Goal: Use online tool/utility: Use online tool/utility

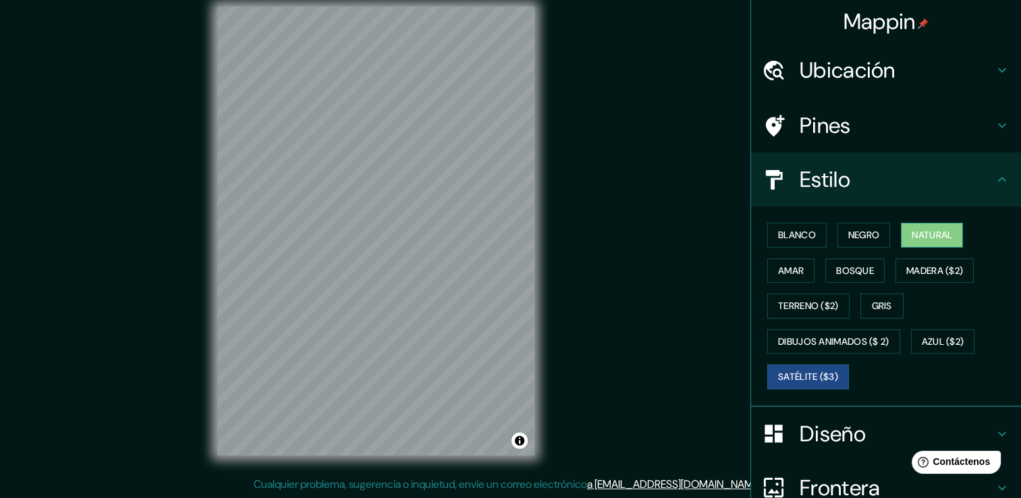
click at [924, 238] on font "Natural" at bounding box center [932, 235] width 40 height 17
click at [875, 231] on button "Negro" at bounding box center [864, 235] width 53 height 25
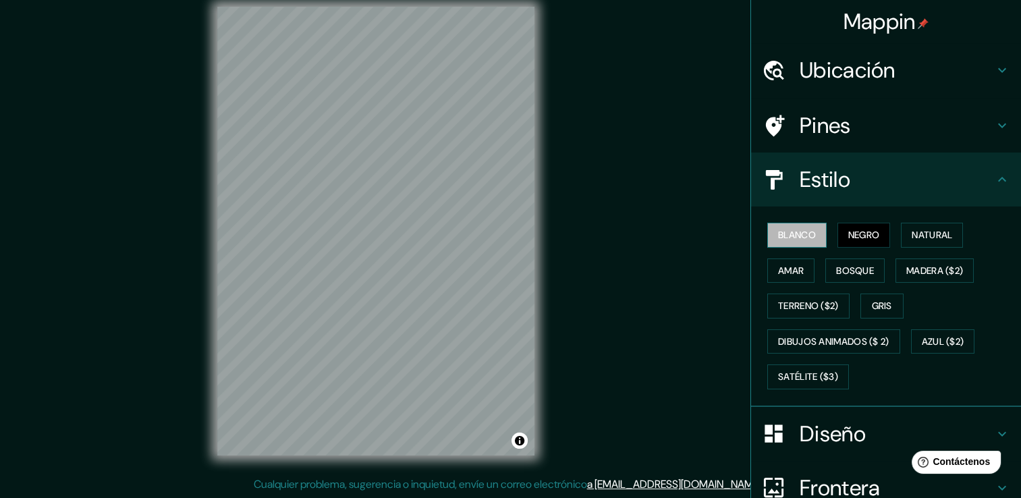
click at [788, 235] on font "Blanco" at bounding box center [797, 235] width 38 height 17
click at [767, 270] on button "Amar" at bounding box center [790, 271] width 47 height 25
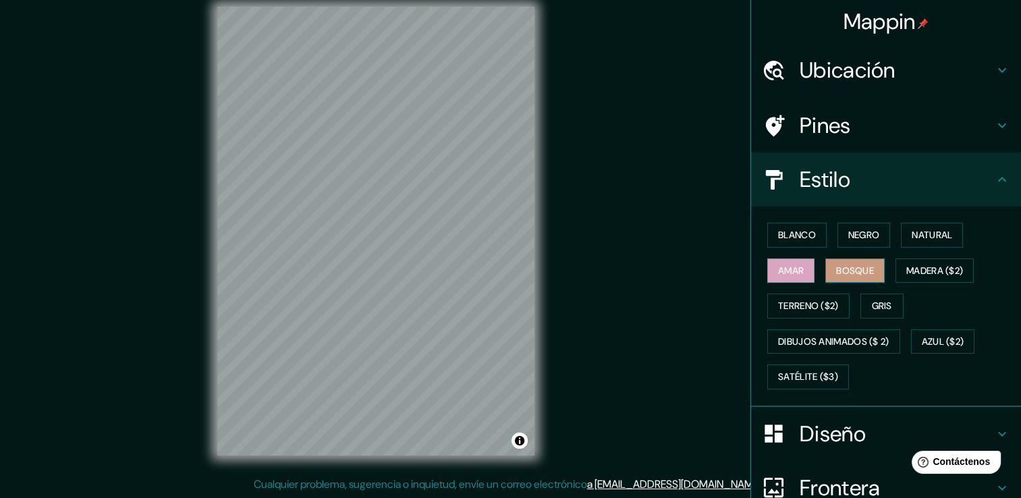
click at [836, 277] on font "Bosque" at bounding box center [855, 271] width 38 height 17
click at [911, 279] on button "Madera ($2)" at bounding box center [935, 271] width 78 height 25
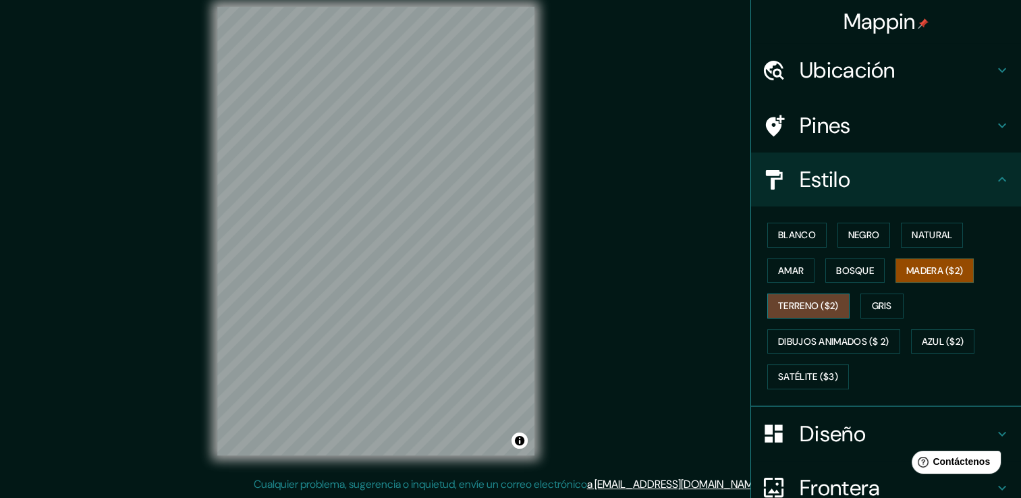
click at [813, 296] on button "Terreno ($2)" at bounding box center [808, 306] width 82 height 25
click at [885, 306] on font "Gris" at bounding box center [882, 306] width 20 height 17
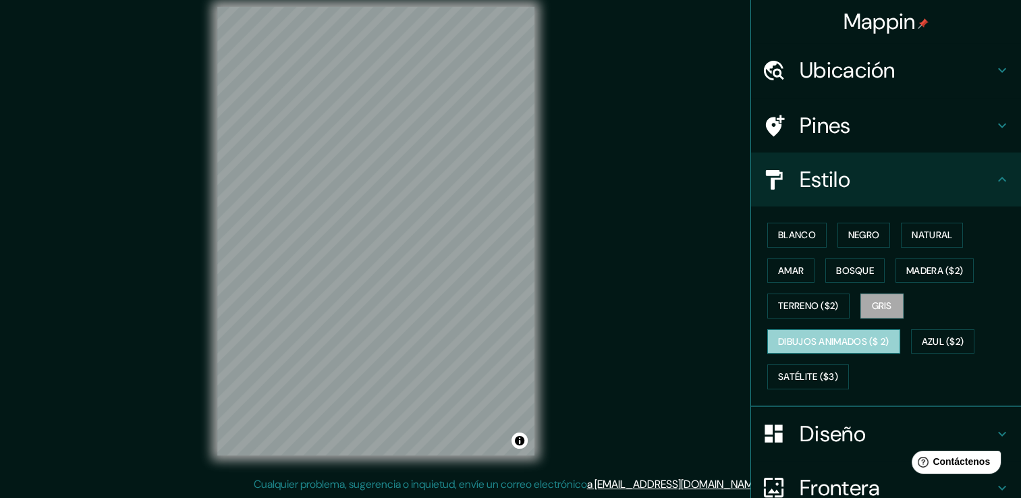
click at [825, 344] on font "Dibujos animados ($ 2)" at bounding box center [833, 341] width 111 height 17
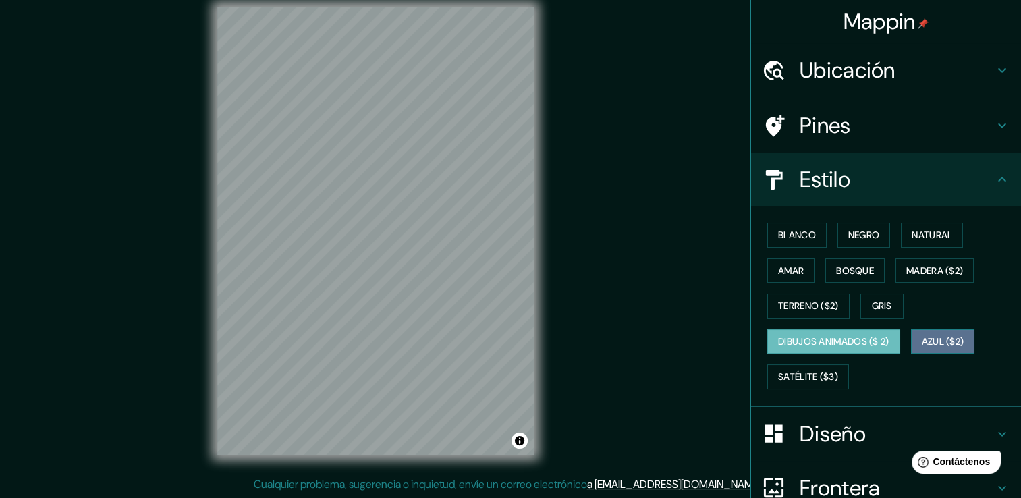
click at [944, 334] on font "Azul ($2)" at bounding box center [943, 341] width 43 height 17
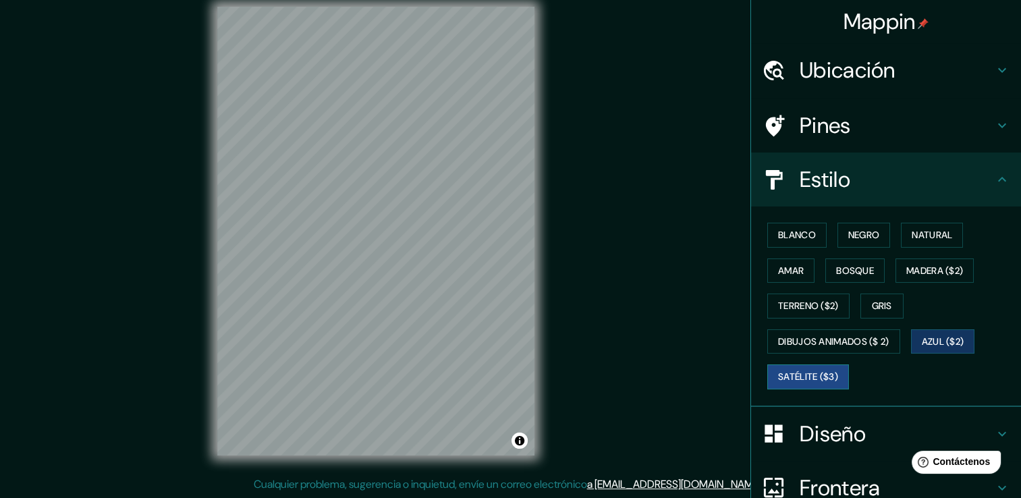
click at [811, 372] on font "Satélite ($3)" at bounding box center [808, 377] width 60 height 17
click at [946, 239] on font "Natural" at bounding box center [932, 235] width 40 height 17
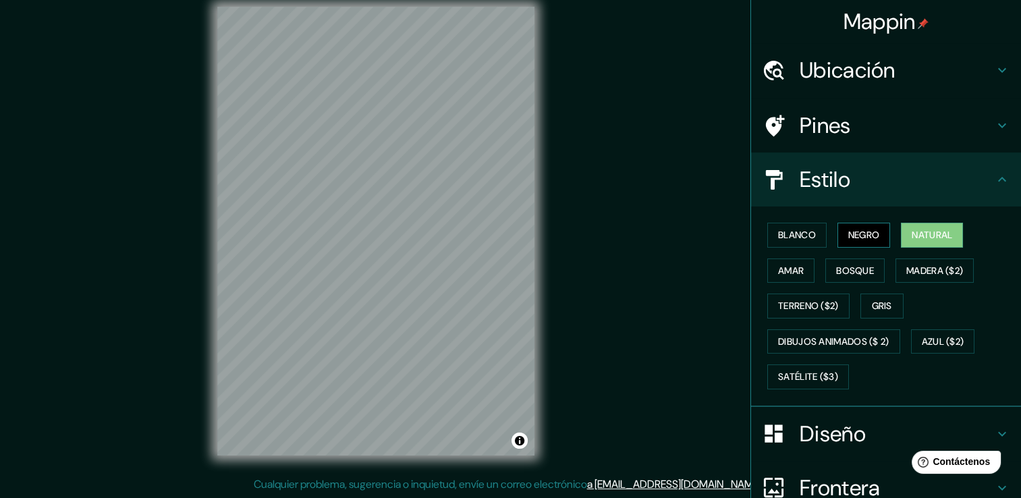
click at [860, 241] on font "Negro" at bounding box center [864, 235] width 32 height 17
click at [797, 237] on font "Blanco" at bounding box center [797, 235] width 38 height 17
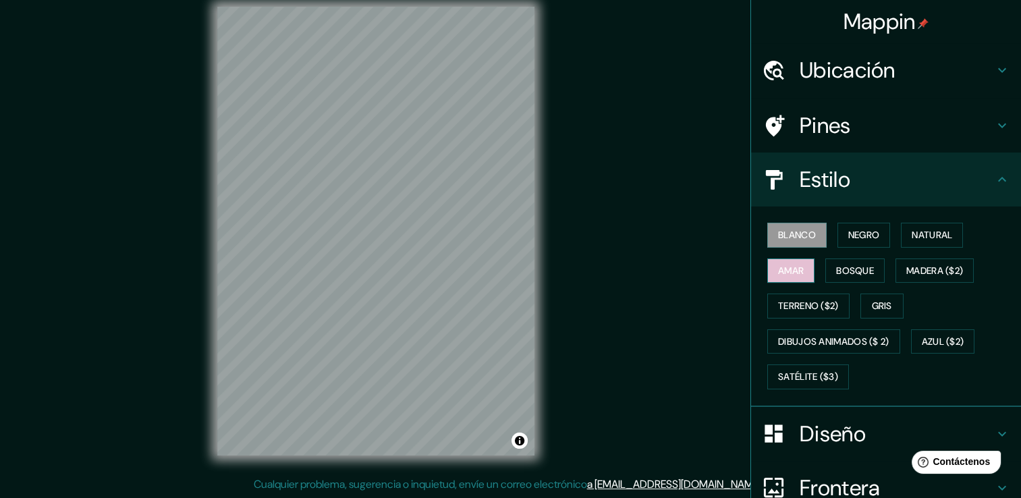
click at [778, 271] on font "Amar" at bounding box center [791, 271] width 26 height 17
click at [836, 270] on font "Bosque" at bounding box center [855, 271] width 38 height 17
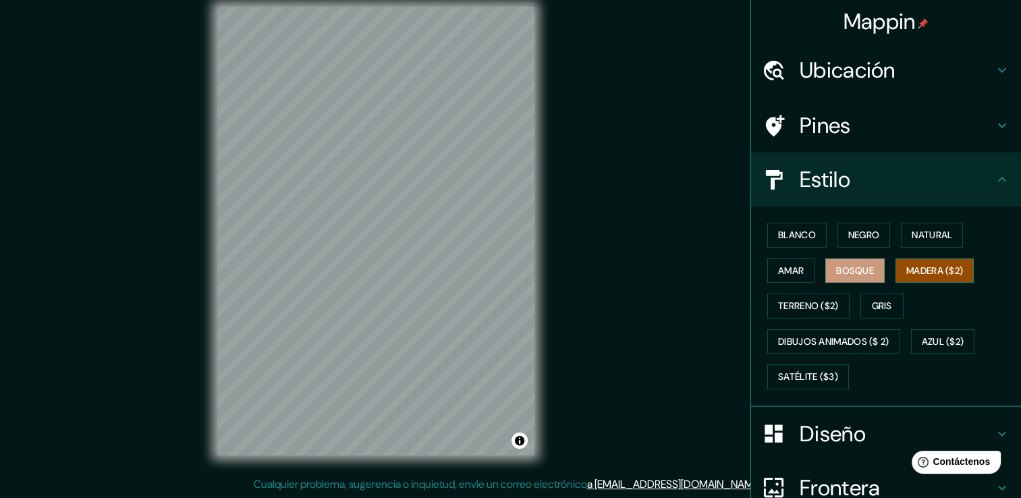
click at [912, 265] on font "Madera ($2)" at bounding box center [934, 271] width 57 height 17
click at [921, 237] on font "Natural" at bounding box center [932, 235] width 40 height 17
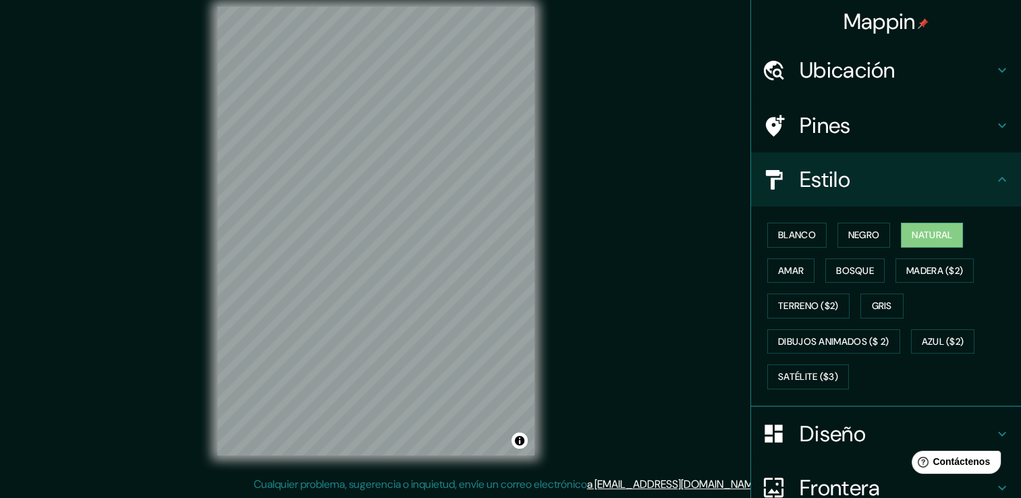
click at [994, 130] on icon at bounding box center [1002, 125] width 16 height 16
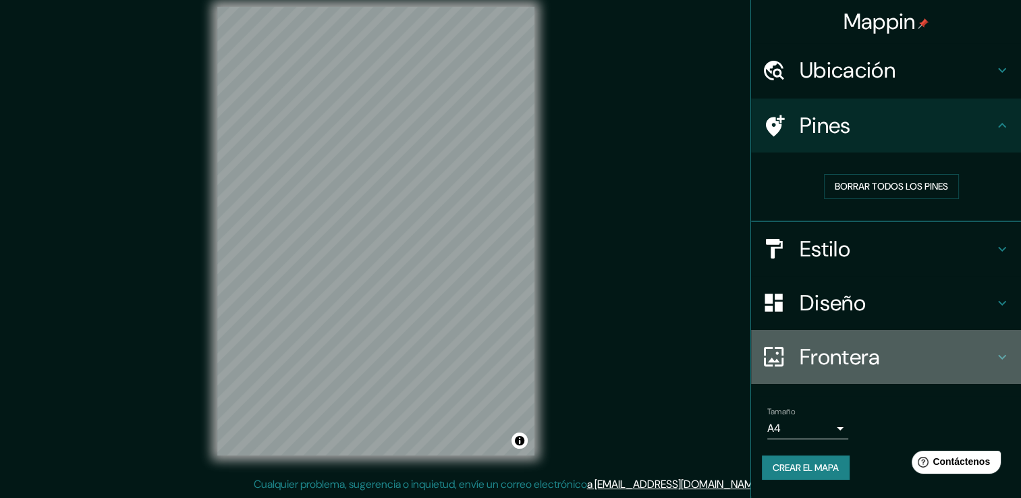
click at [893, 363] on h4 "Frontera" at bounding box center [897, 357] width 194 height 27
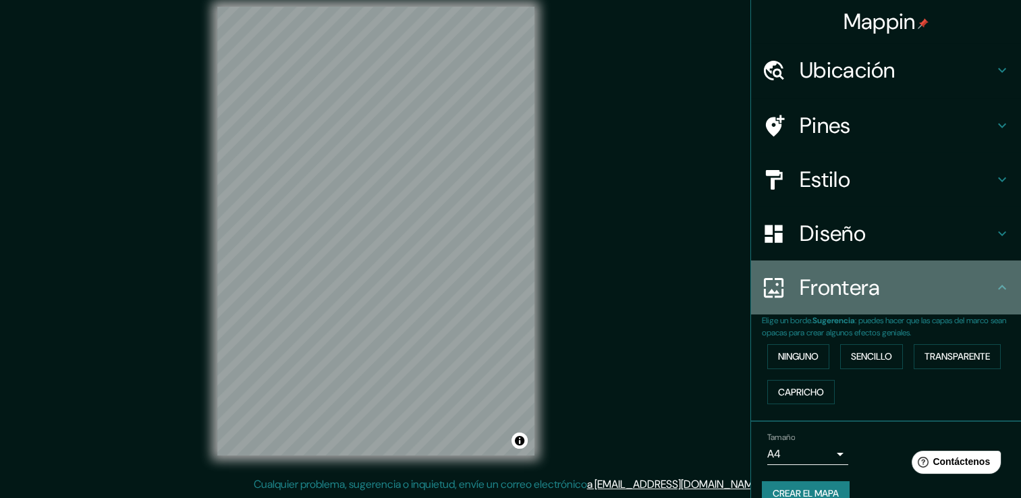
click at [994, 292] on icon at bounding box center [1002, 287] width 16 height 16
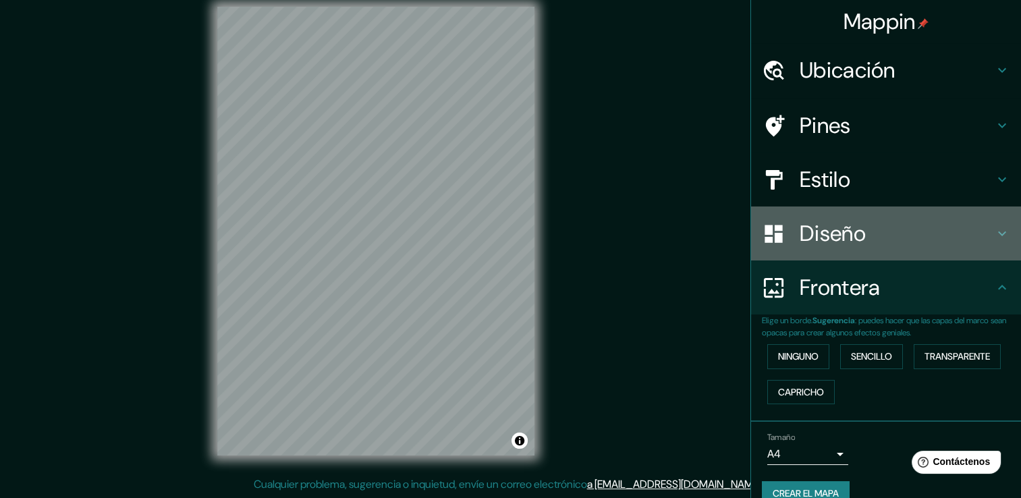
click at [994, 231] on icon at bounding box center [1002, 233] width 16 height 16
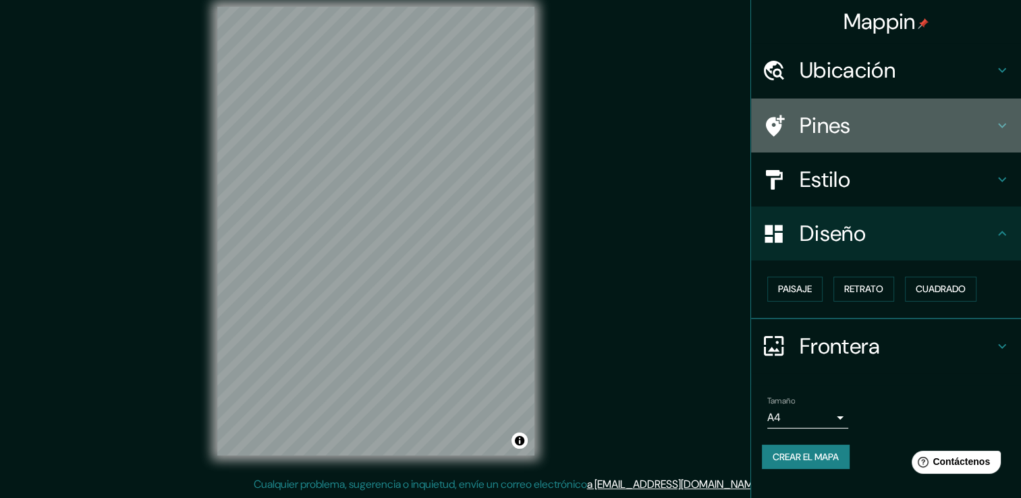
click at [979, 136] on h4 "Pines" at bounding box center [897, 125] width 194 height 27
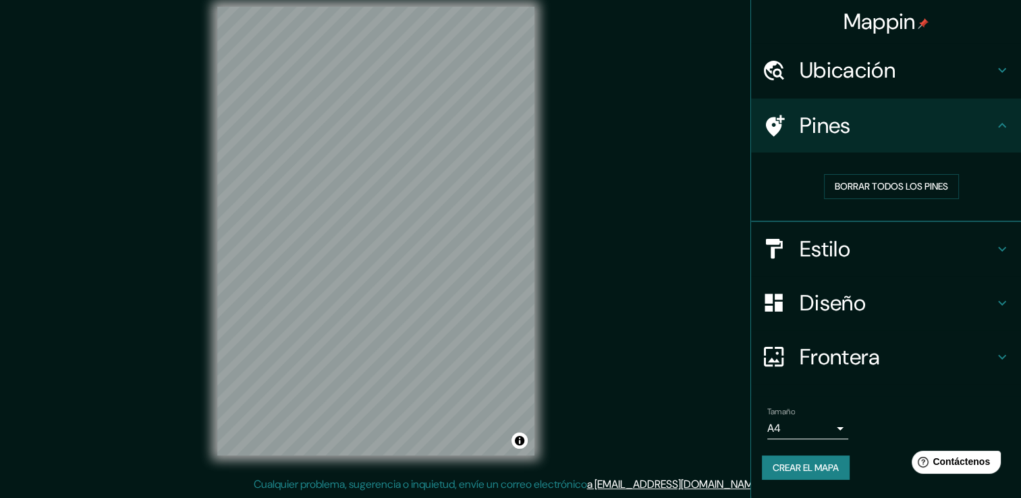
click at [996, 74] on icon at bounding box center [1002, 70] width 16 height 16
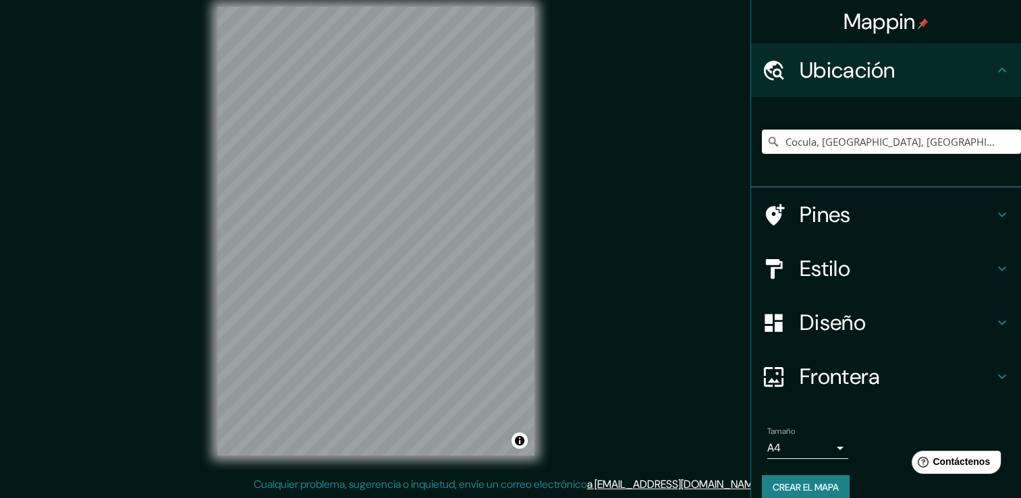
click at [996, 74] on icon at bounding box center [1002, 70] width 16 height 16
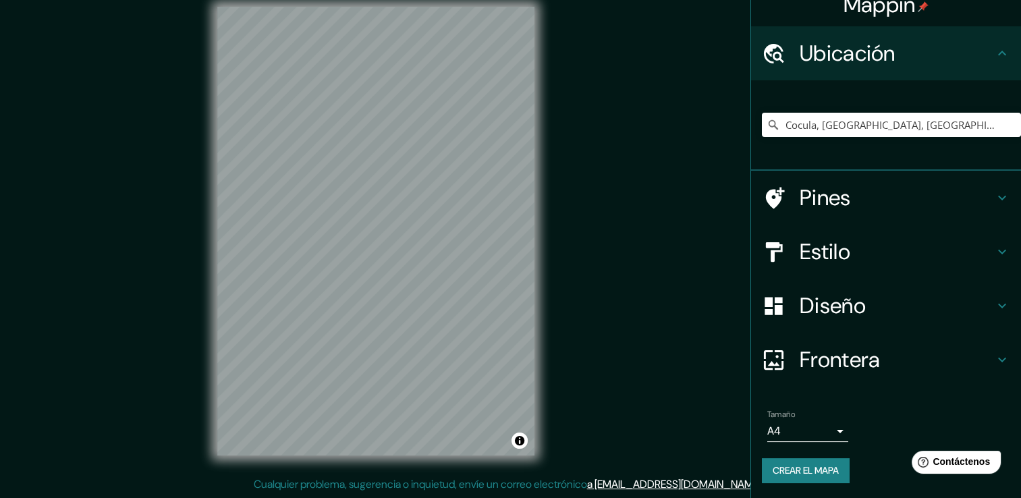
click at [858, 303] on h4 "Diseño" at bounding box center [897, 305] width 194 height 27
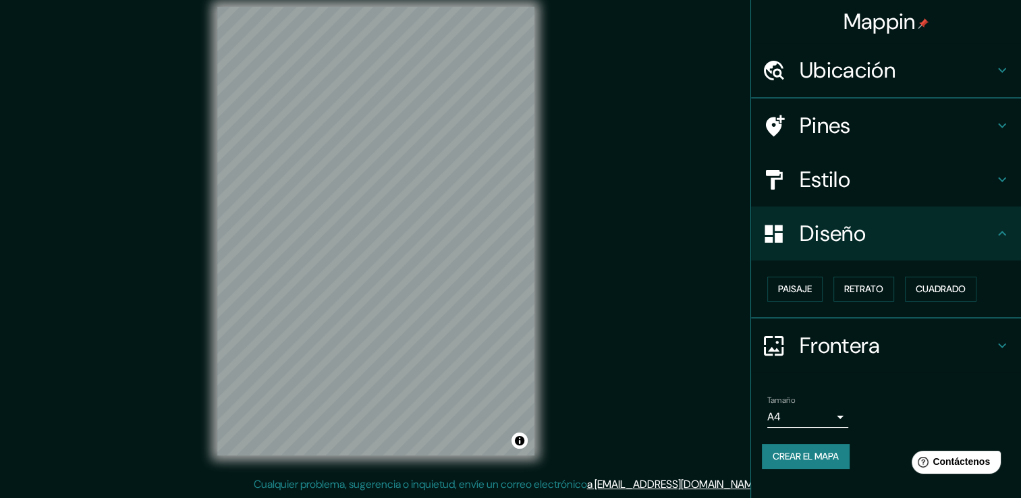
scroll to position [0, 0]
click at [865, 191] on h4 "Estilo" at bounding box center [897, 179] width 194 height 27
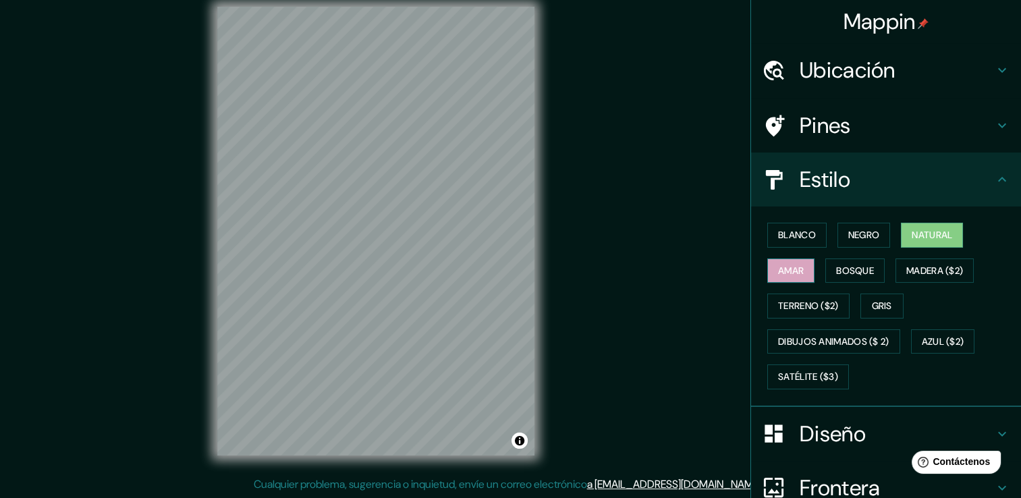
click at [792, 271] on font "Amar" at bounding box center [791, 271] width 26 height 17
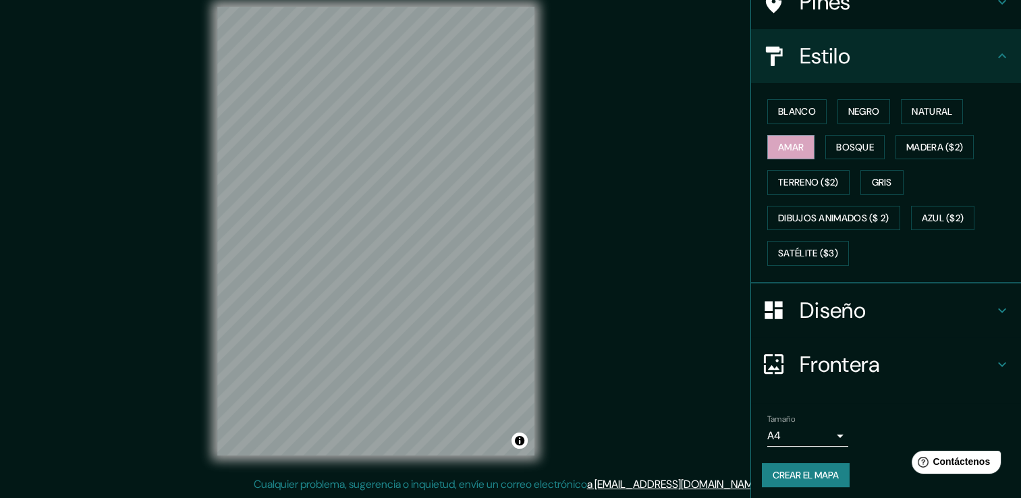
scroll to position [126, 0]
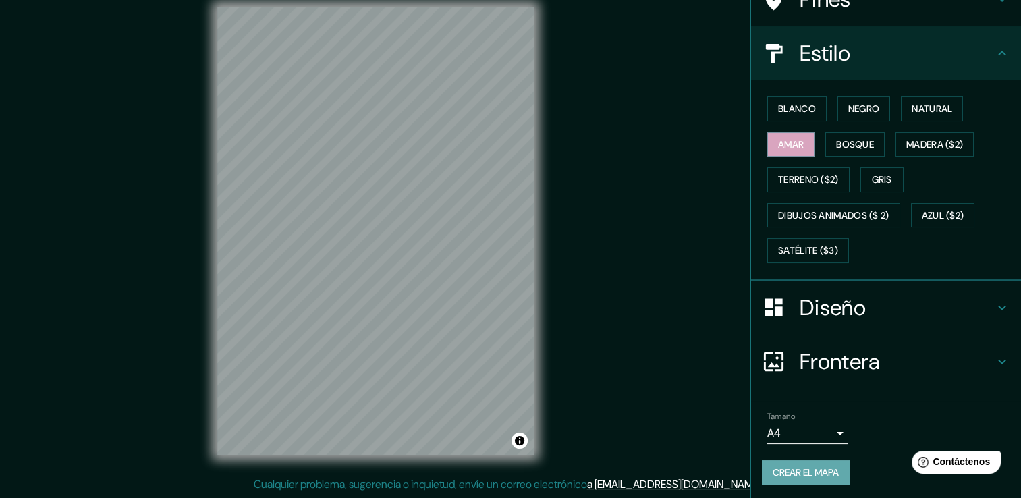
click at [805, 474] on font "Crear el mapa" at bounding box center [806, 472] width 66 height 17
click at [926, 216] on font "Azul ($2)" at bounding box center [943, 215] width 43 height 17
click at [467, 150] on div at bounding box center [472, 145] width 11 height 11
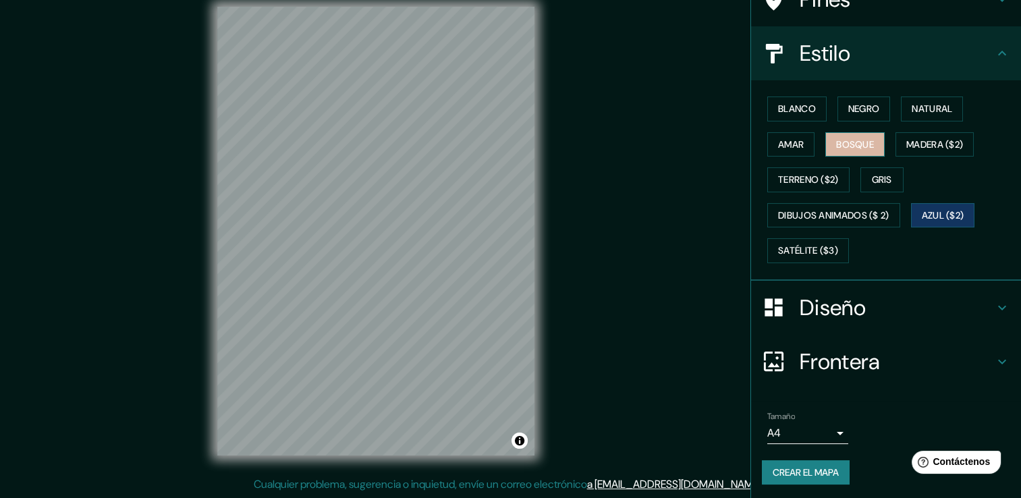
click at [836, 132] on button "Bosque" at bounding box center [854, 144] width 59 height 25
click at [871, 101] on font "Negro" at bounding box center [864, 109] width 32 height 17
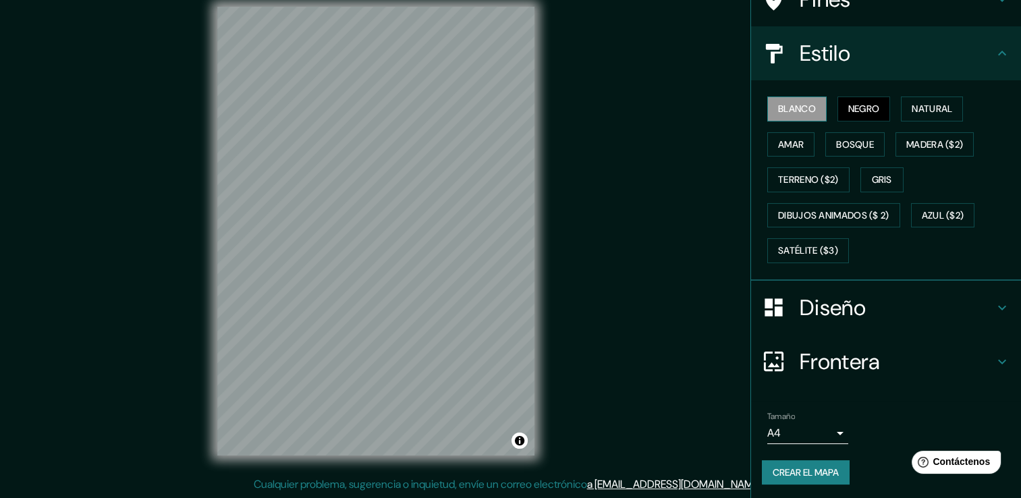
click at [782, 113] on font "Blanco" at bounding box center [797, 109] width 38 height 17
click at [901, 112] on button "Natural" at bounding box center [932, 109] width 62 height 25
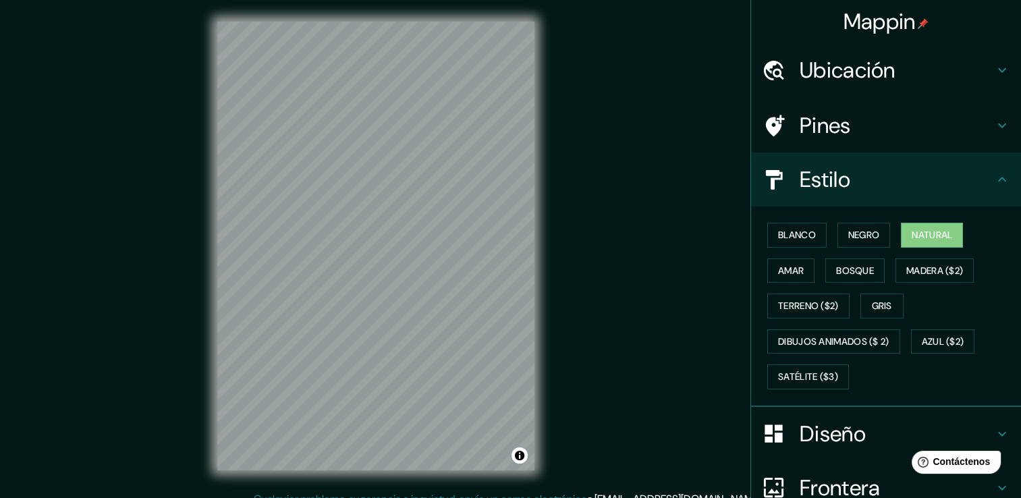
scroll to position [0, 0]
